Goal: Information Seeking & Learning: Get advice/opinions

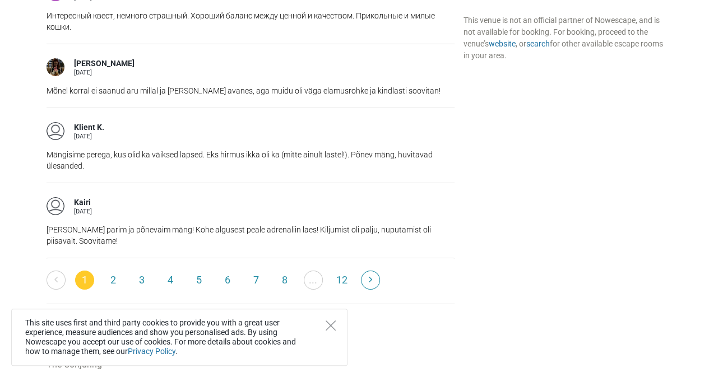
scroll to position [1834, 0]
click at [117, 270] on link "2" at bounding box center [113, 279] width 19 height 19
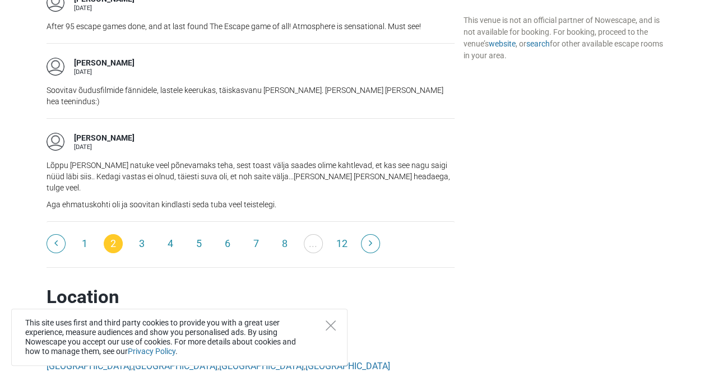
scroll to position [1943, 0]
click at [145, 234] on link "3" at bounding box center [141, 243] width 19 height 19
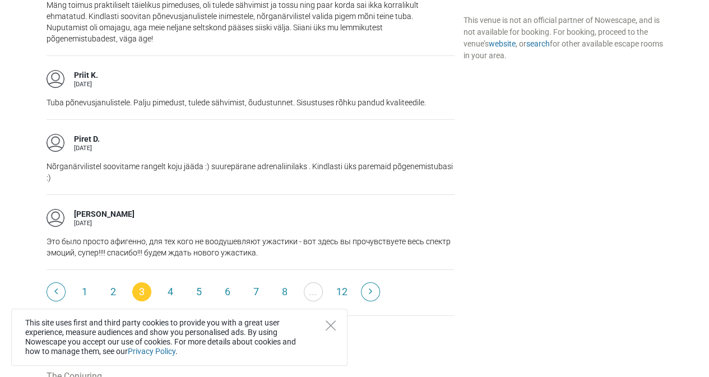
scroll to position [1864, 0]
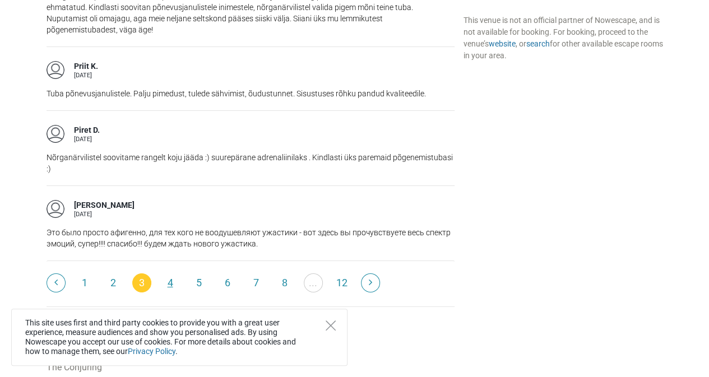
click at [171, 274] on link "4" at bounding box center [170, 283] width 19 height 19
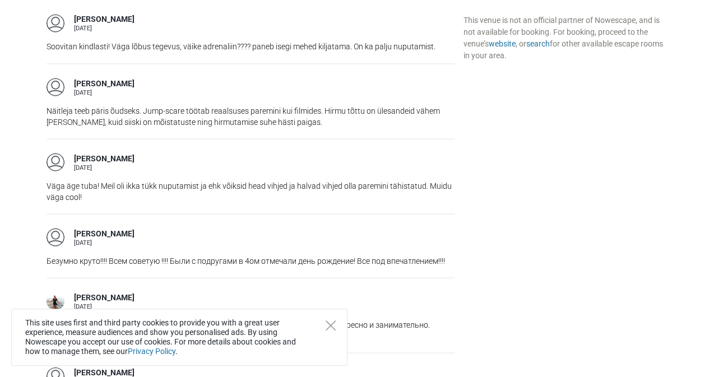
scroll to position [1001, 0]
